Goal: Task Accomplishment & Management: Use online tool/utility

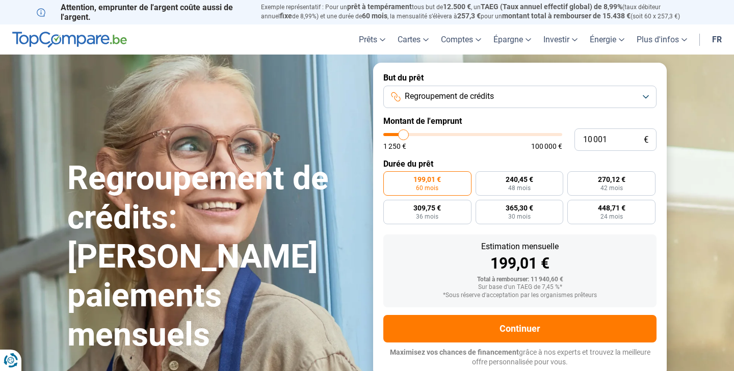
type input "12 500"
type input "12500"
type input "12 750"
type input "12750"
type input "13 250"
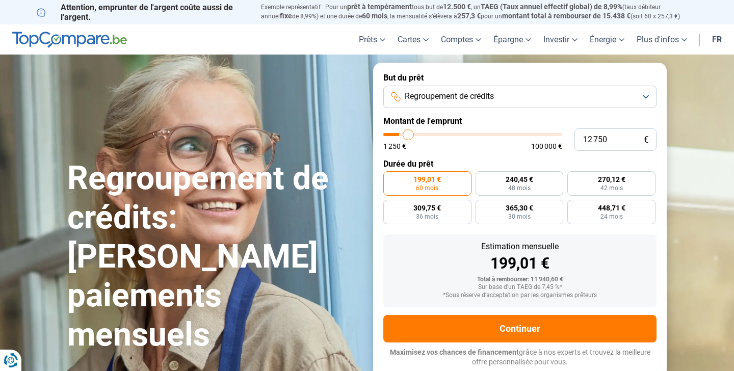
type input "13250"
type input "13 750"
type input "13750"
type input "14 500"
type input "14500"
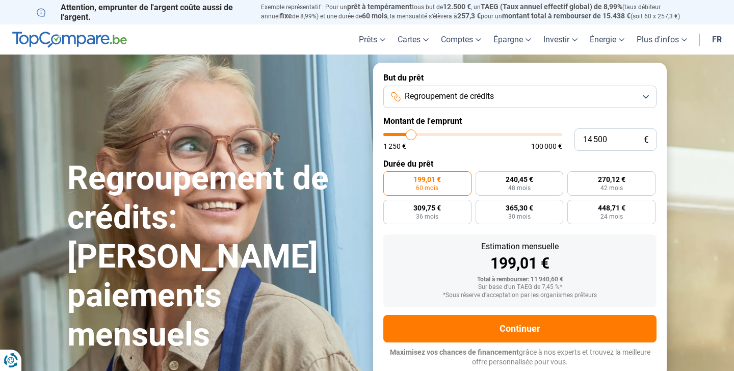
type input "15 250"
type input "15250"
type input "16 250"
type input "16250"
type input "17 500"
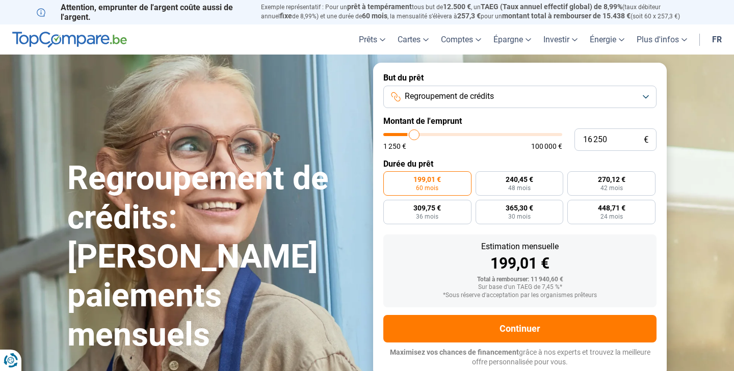
type input "17500"
type input "18 500"
type input "18500"
type input "19 000"
type input "19000"
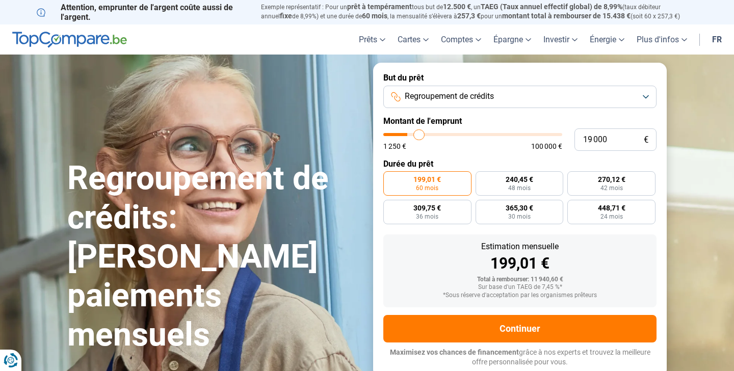
type input "19 500"
type input "19500"
type input "20 000"
type input "20000"
type input "20 500"
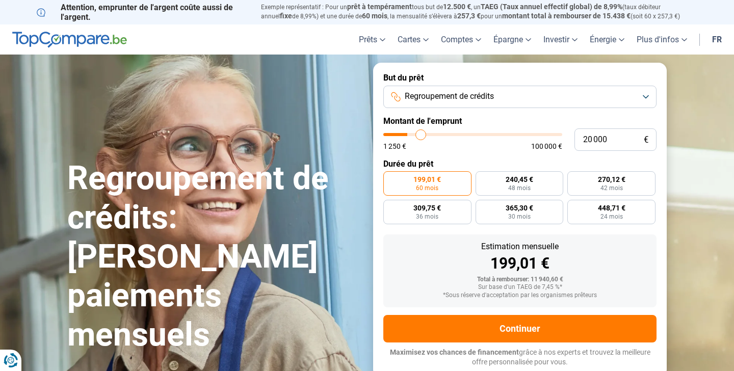
type input "20500"
type input "21 000"
type input "21000"
type input "21 250"
type input "21250"
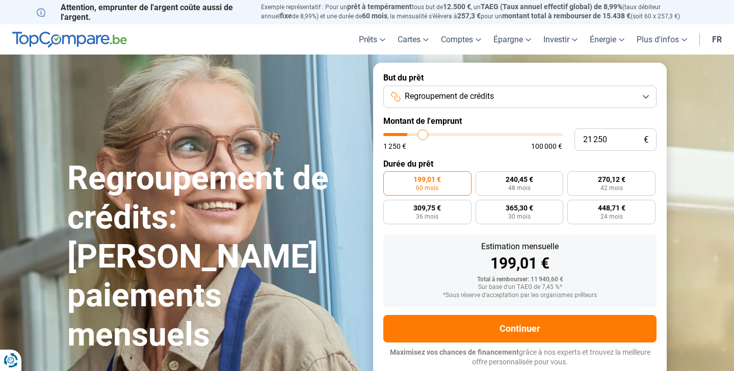
type input "21 500"
type input "21500"
type input "22 000"
type input "22000"
type input "22 500"
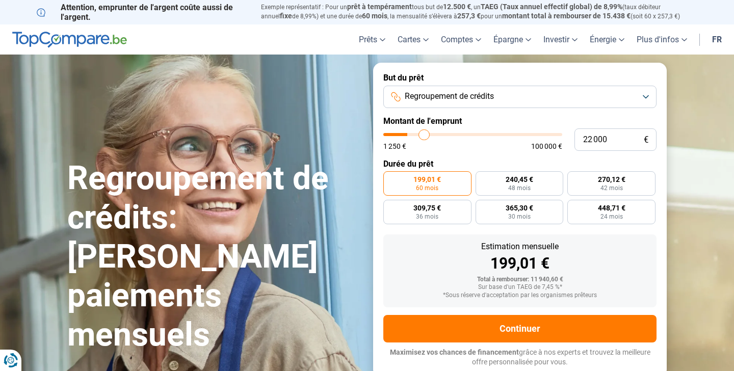
type input "22500"
type input "23 000"
type input "23000"
type input "23 500"
type input "23500"
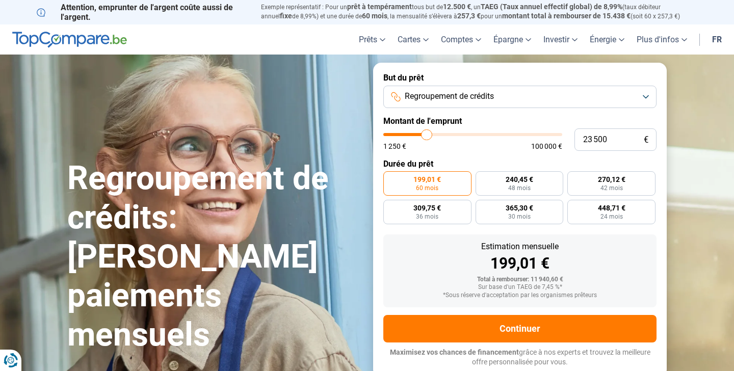
type input "24 000"
type input "24000"
type input "24 500"
type input "24500"
type input "25 250"
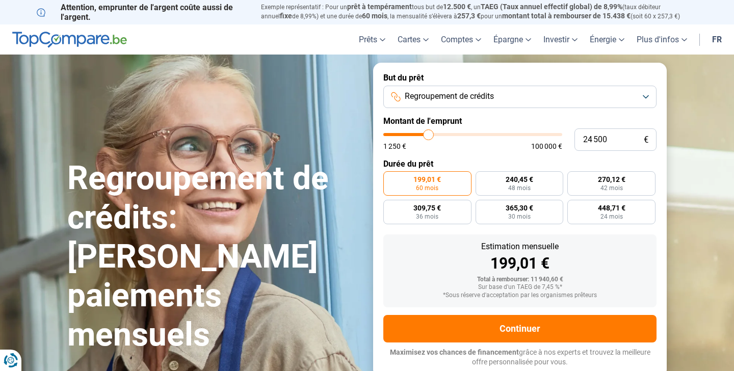
type input "25250"
type input "25 750"
type input "25750"
type input "26 750"
type input "26750"
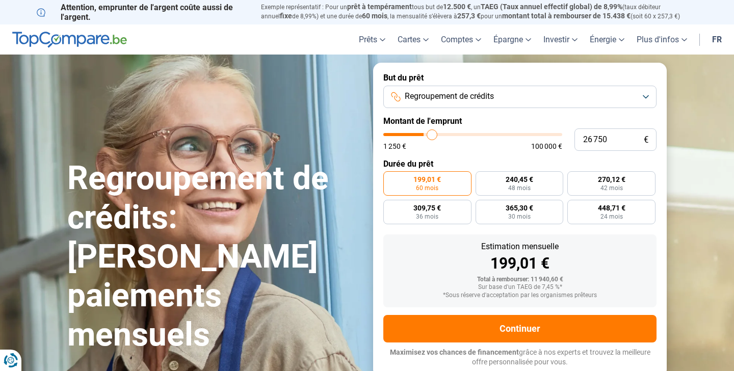
type input "27 500"
type input "27500"
type input "28 500"
type input "28500"
type input "29 500"
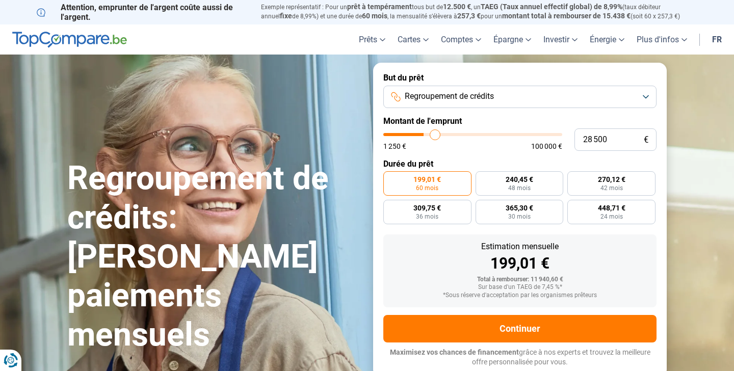
type input "29500"
type input "30 750"
type input "30750"
type input "31 750"
type input "31750"
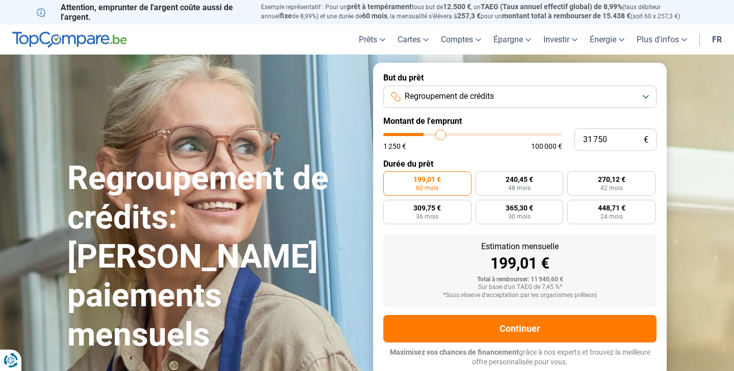
type input "32 500"
type input "32500"
type input "33 500"
type input "33500"
type input "34 500"
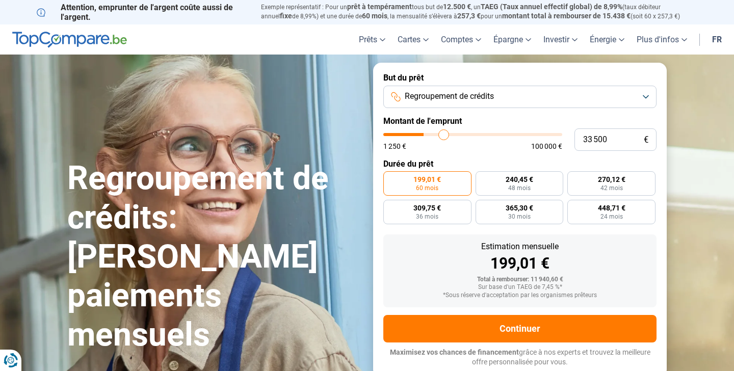
type input "34500"
type input "35 250"
type input "35250"
type input "35 750"
type input "35750"
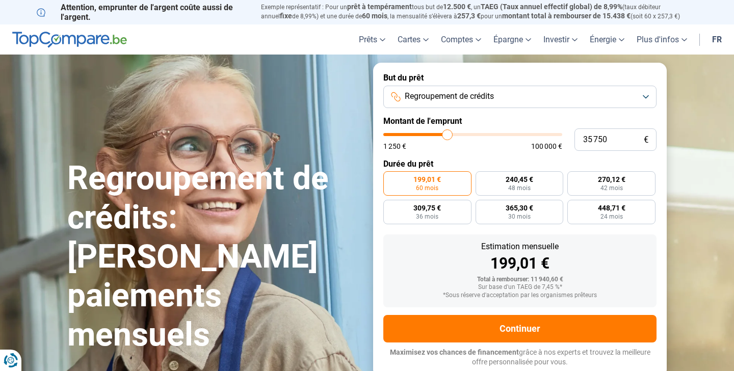
type input "36 250"
type input "36250"
type input "37 000"
type input "37000"
type input "37 500"
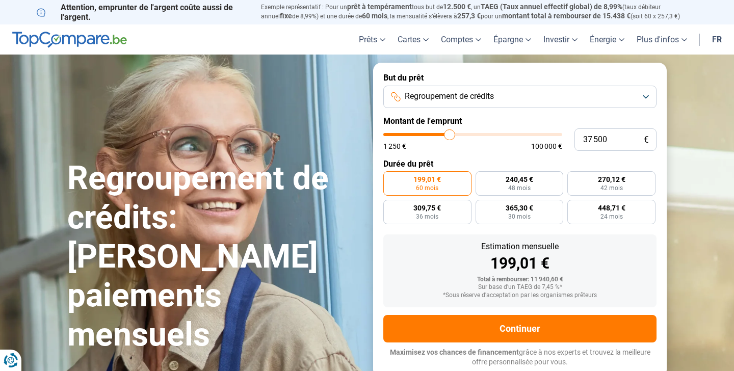
type input "37500"
type input "38 500"
type input "38500"
type input "39 250"
type input "39250"
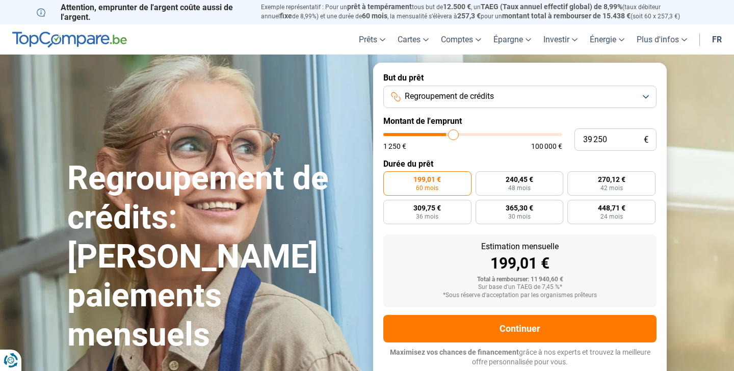
type input "40 250"
type input "40250"
type input "41 250"
type input "41250"
type input "42 000"
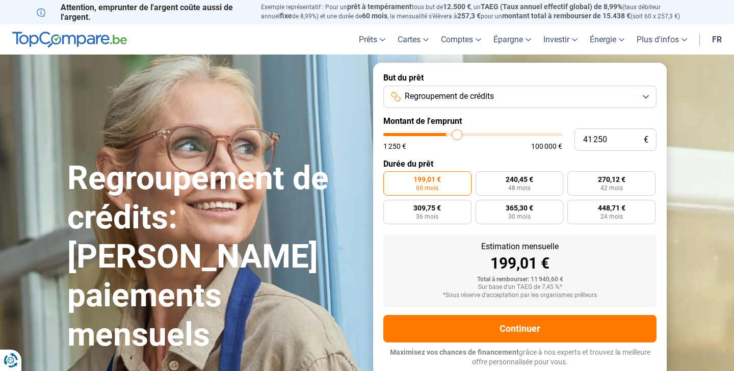
type input "42000"
type input "42 500"
type input "42500"
type input "43 000"
type input "43000"
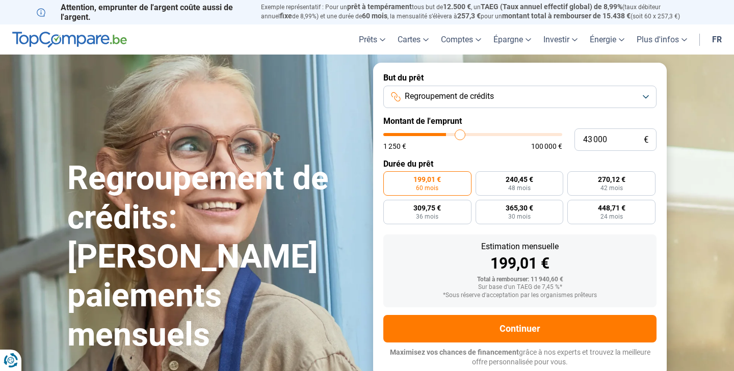
type input "43 250"
type input "43250"
type input "43 500"
type input "43500"
type input "43 750"
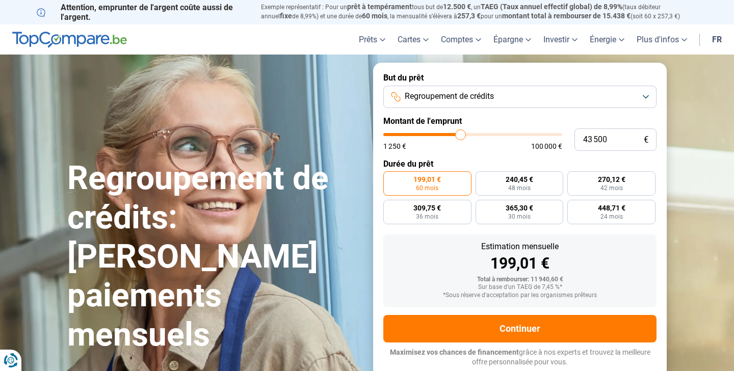
type input "43750"
type input "44 000"
type input "44000"
type input "44 250"
type input "44250"
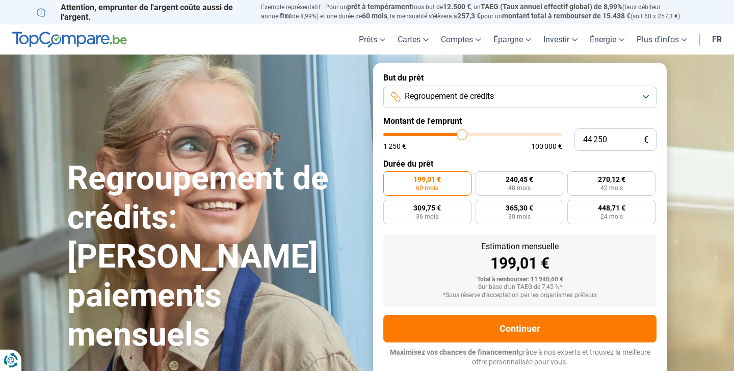
type input "45 000"
type input "45000"
type input "45 250"
type input "45250"
type input "45 750"
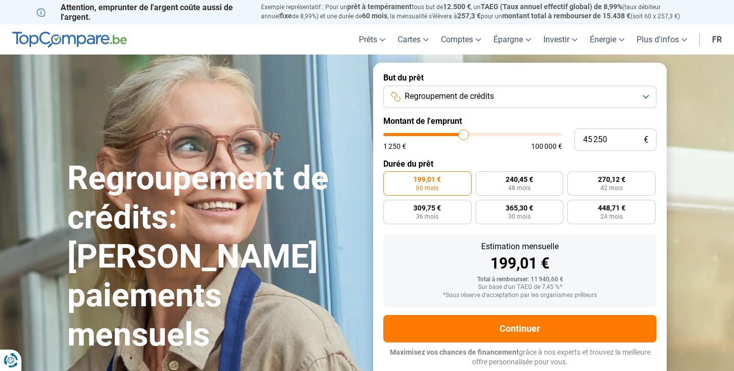
type input "45750"
type input "46 000"
type input "46000"
type input "46 250"
type input "46250"
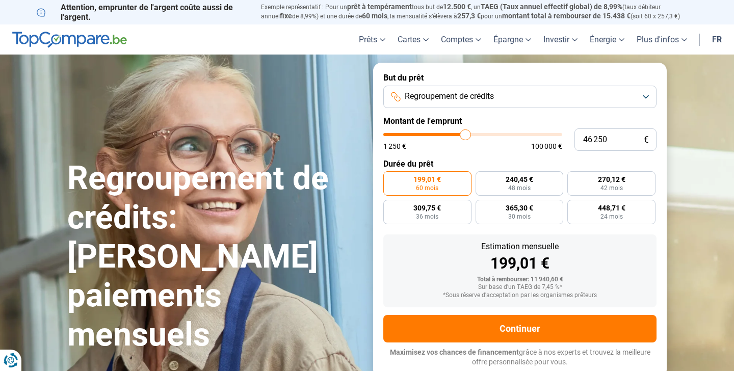
type input "46 500"
type input "46500"
type input "46 250"
type input "46250"
type input "45 750"
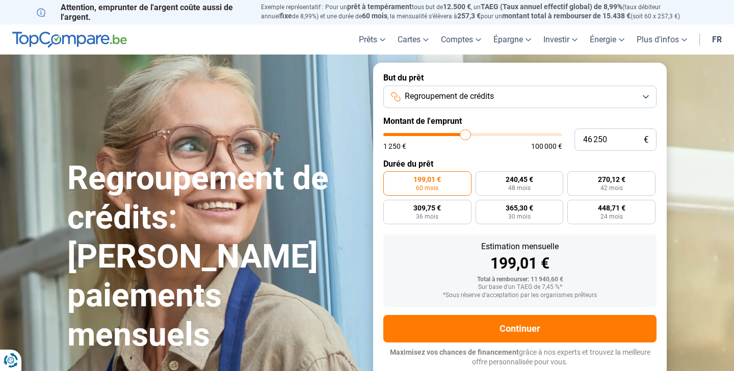
type input "45750"
type input "45 500"
type input "45500"
type input "45 000"
type input "45000"
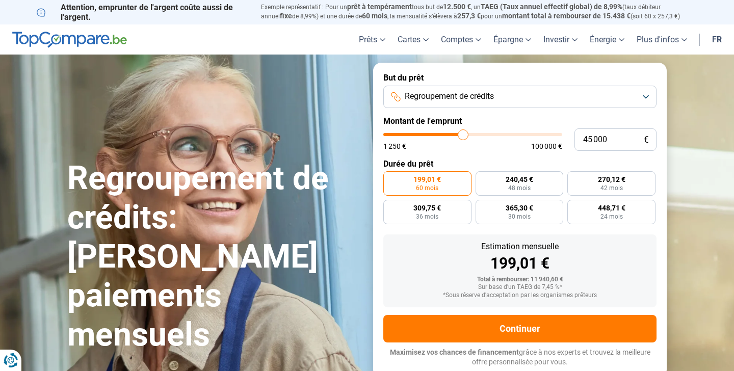
type input "44 250"
type input "44250"
type input "43 500"
type input "43500"
type input "42 250"
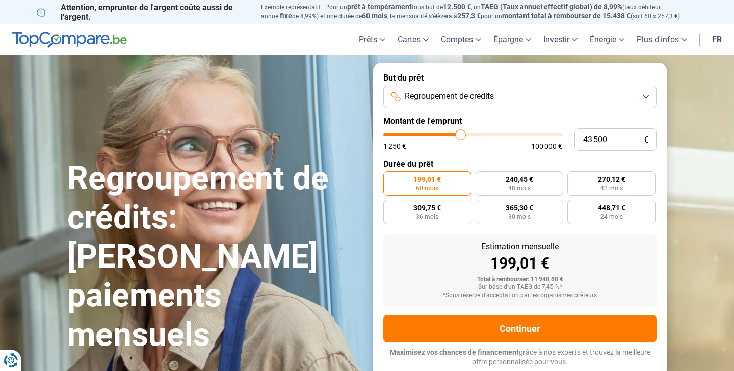
type input "42250"
type input "41 250"
type input "41250"
type input "40 500"
type input "40500"
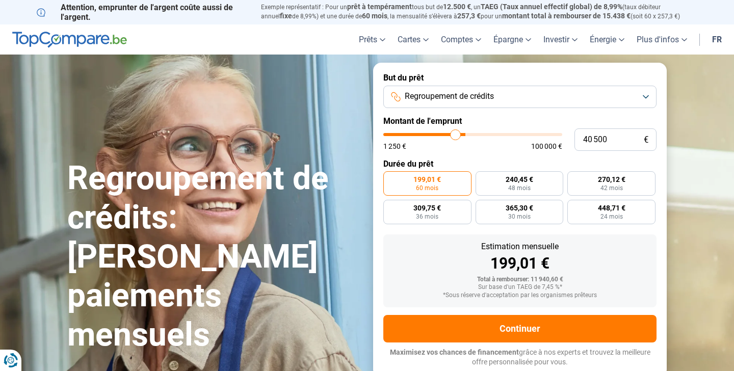
type input "40 250"
type input "40250"
type input "40 000"
type input "40000"
type input "39 750"
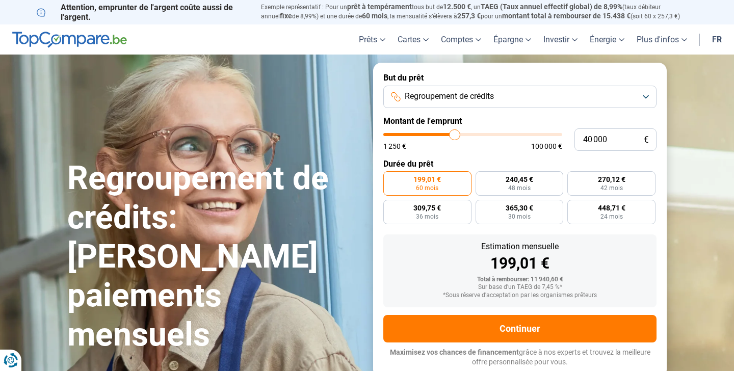
type input "39750"
type input "39 500"
type input "39500"
type input "39 250"
type input "39250"
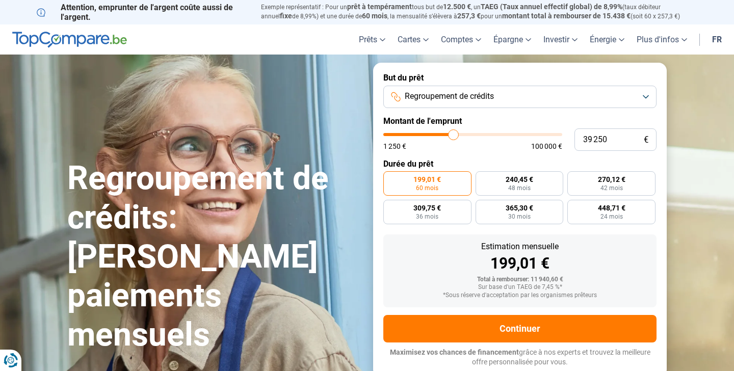
type input "39 000"
type input "39000"
type input "38 750"
type input "38750"
type input "38 500"
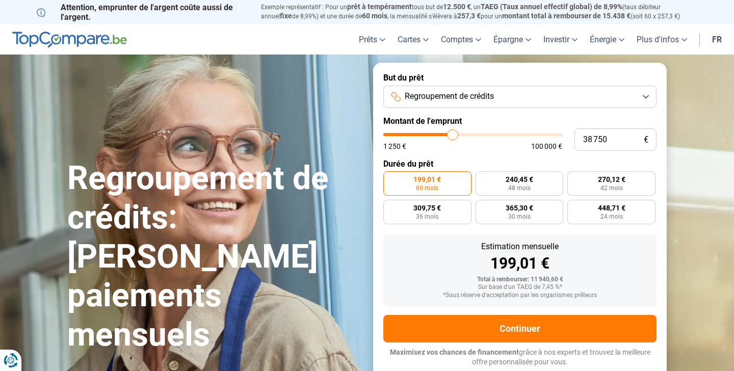
type input "38500"
type input "38 250"
type input "38250"
type input "38 000"
type input "38000"
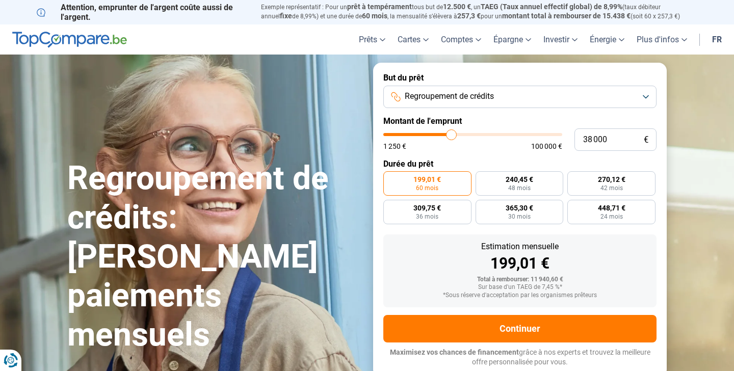
type input "37 750"
type input "37750"
type input "37 500"
type input "37500"
type input "37 250"
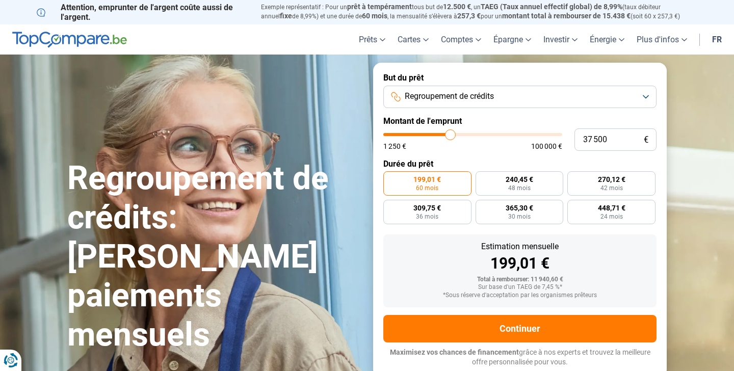
type input "37250"
type input "37 000"
type input "37000"
type input "36 750"
type input "36750"
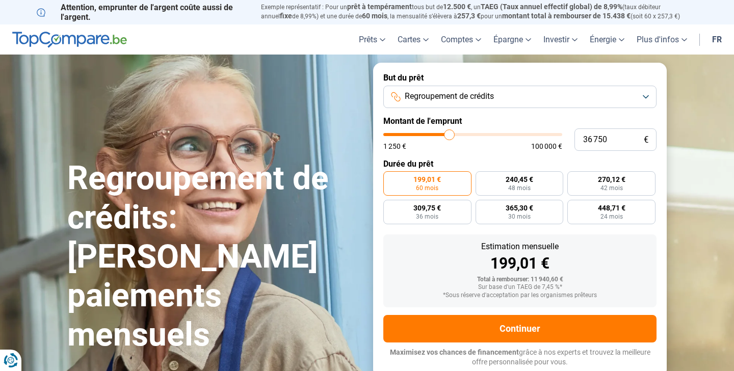
type input "36 500"
type input "36500"
type input "36 250"
type input "36250"
type input "36 000"
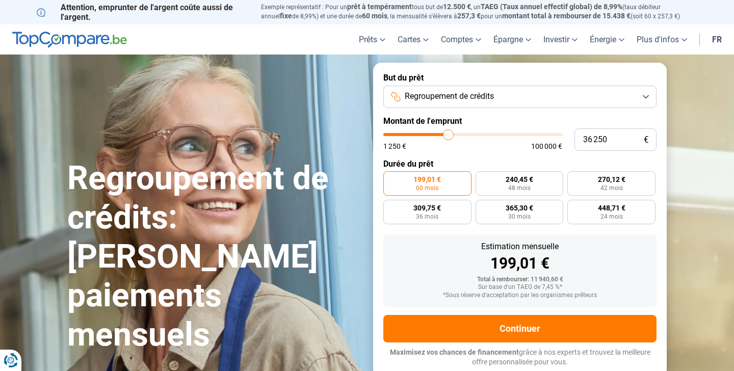
type input "36000"
type input "35 750"
type input "35750"
type input "35 500"
type input "35500"
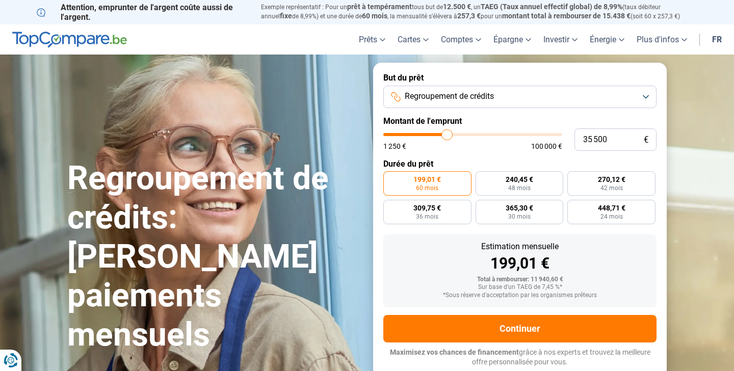
type input "35 250"
type input "35250"
type input "35 000"
type input "35000"
type input "34 750"
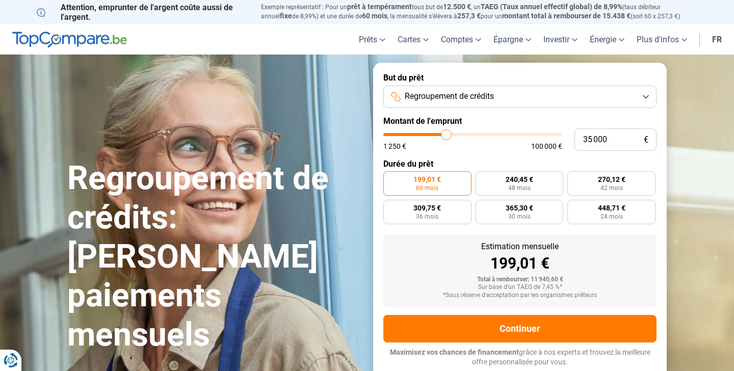
type input "34750"
type input "34 500"
type input "34500"
type input "34 750"
drag, startPoint x: 408, startPoint y: 138, endPoint x: 446, endPoint y: 145, distance: 38.9
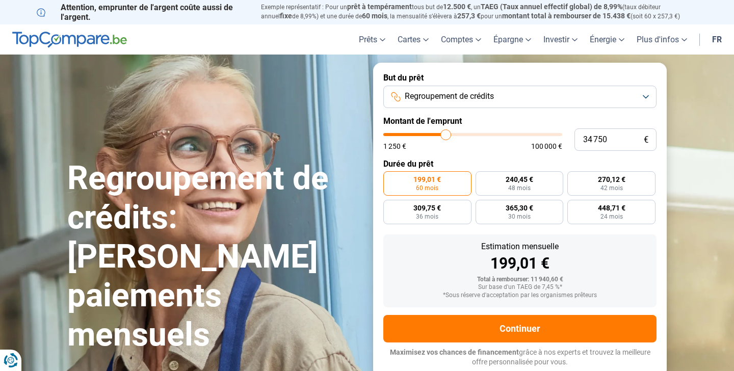
type input "34750"
click at [446, 136] on input "range" at bounding box center [472, 134] width 179 height 3
radio input "false"
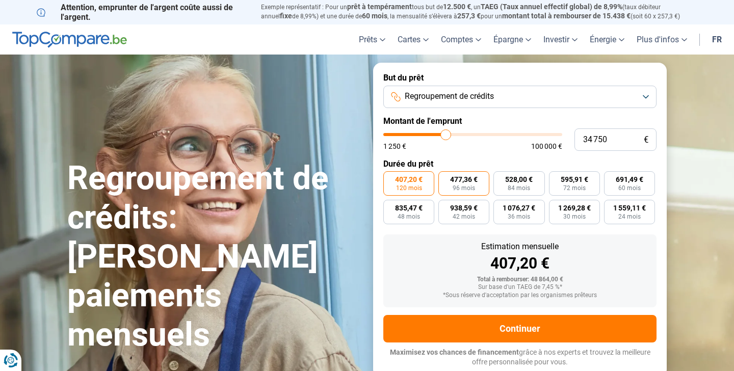
click at [469, 182] on span "477,36 €" at bounding box center [464, 179] width 28 height 7
click at [445, 178] on input "477,36 € 96 mois" at bounding box center [441, 174] width 7 height 7
radio input "true"
click at [523, 97] on button "Regroupement de crédits" at bounding box center [519, 97] width 273 height 22
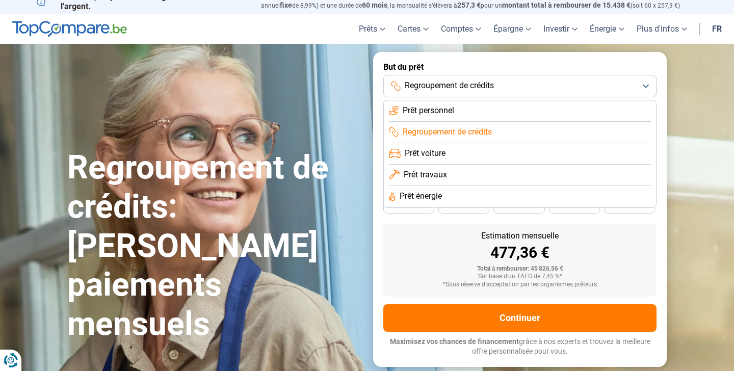
scroll to position [5, 0]
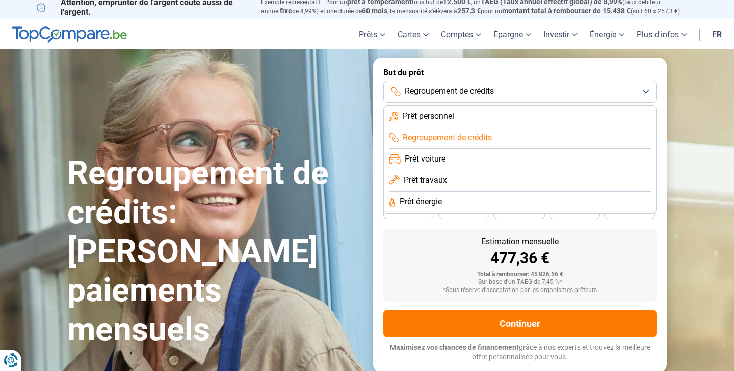
click at [435, 254] on div "477,36 €" at bounding box center [519, 258] width 257 height 15
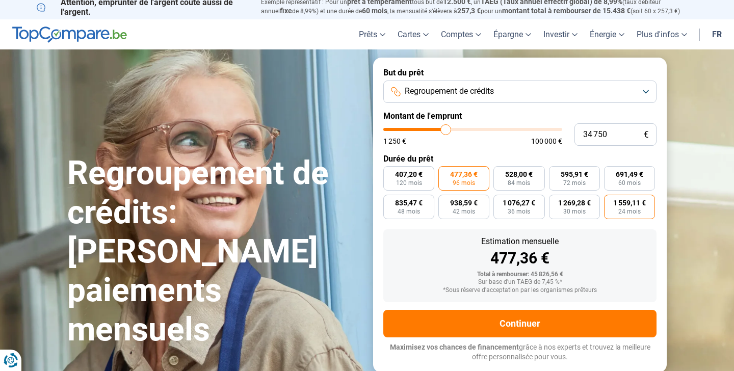
click at [646, 216] on label "1 559,11 € 24 mois" at bounding box center [629, 207] width 51 height 24
click at [611, 201] on input "1 559,11 € 24 mois" at bounding box center [607, 198] width 7 height 7
radio input "true"
